Goal: Find specific page/section: Find specific page/section

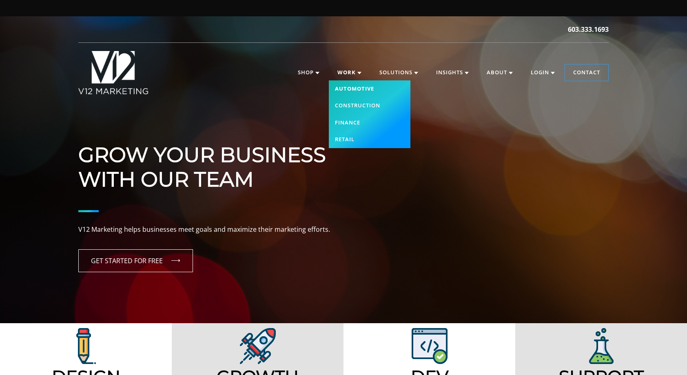
click at [349, 88] on link "Automotive" at bounding box center [370, 88] width 82 height 17
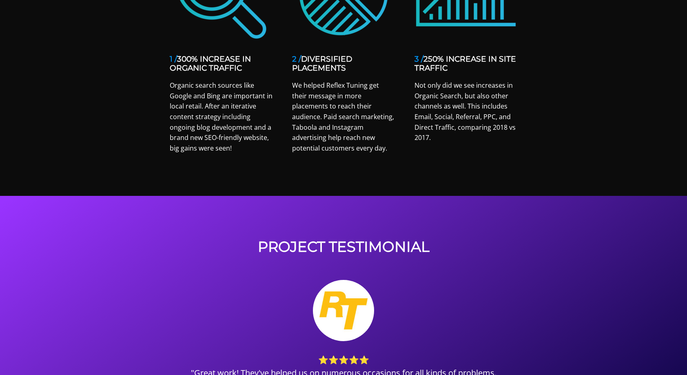
scroll to position [984, 0]
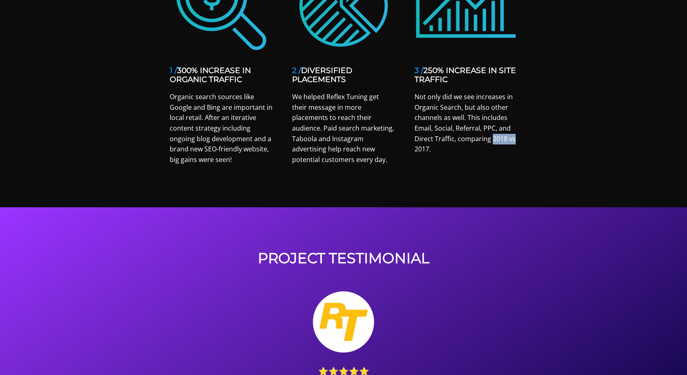
drag, startPoint x: 496, startPoint y: 139, endPoint x: 519, endPoint y: 142, distance: 22.6
click at [519, 142] on div "3 / 250% INCREASE IN SITE TRAFFIC Not only did we see increases in Organic Sear…" at bounding box center [466, 64] width 122 height 221
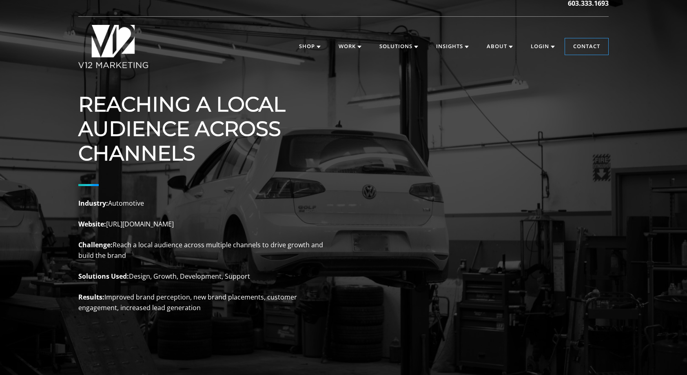
scroll to position [0, 0]
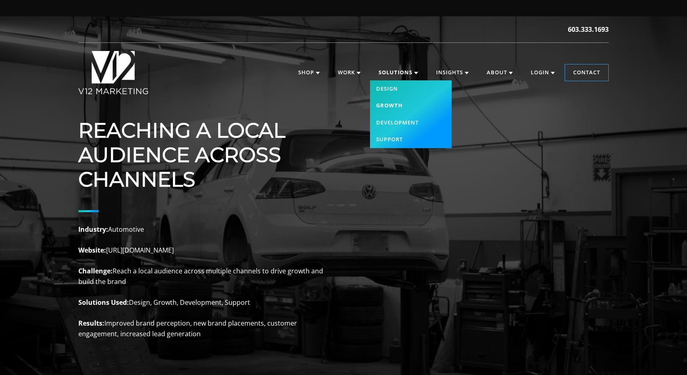
click at [389, 108] on link "Growth" at bounding box center [411, 105] width 82 height 17
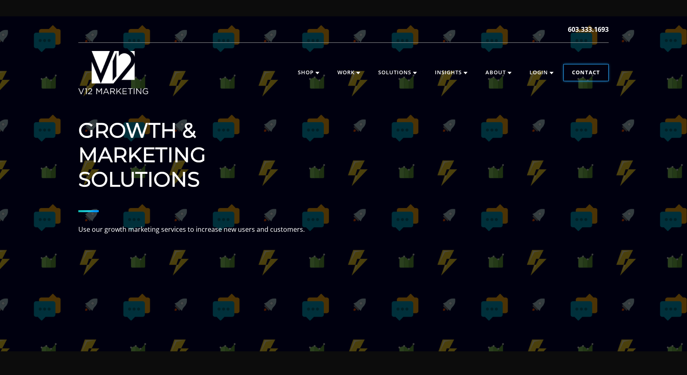
click at [581, 75] on link "Contact" at bounding box center [586, 72] width 44 height 16
